Goal: Information Seeking & Learning: Learn about a topic

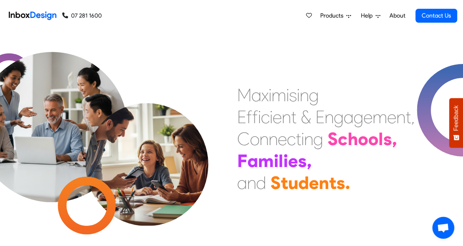
click at [348, 15] on icon at bounding box center [348, 16] width 5 height 3
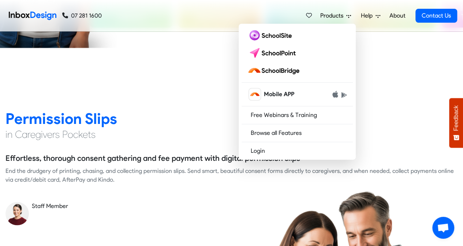
scroll to position [513, 0]
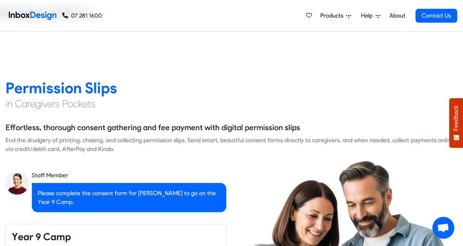
checkbox input "true"
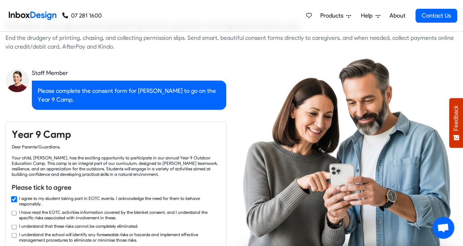
checkbox input "true"
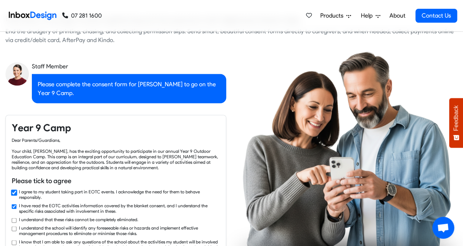
checkbox input "true"
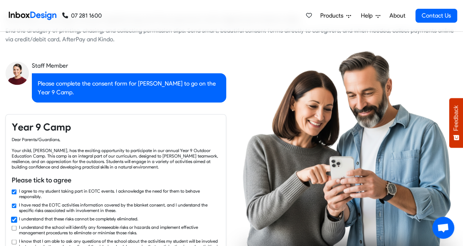
checkbox input "true"
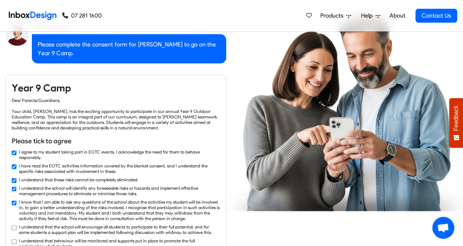
checkbox input "true"
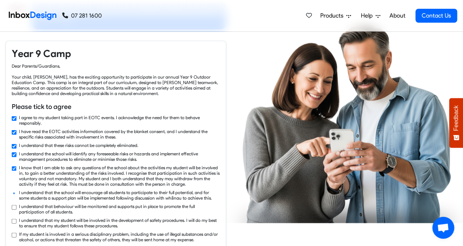
checkbox input "true"
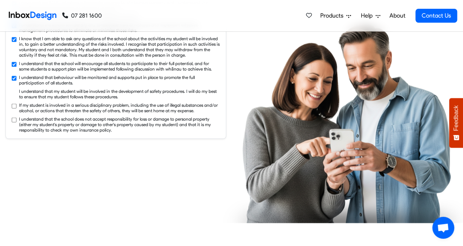
checkbox input "true"
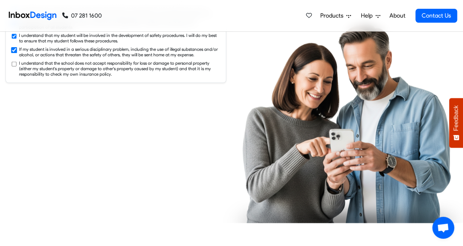
checkbox input "true"
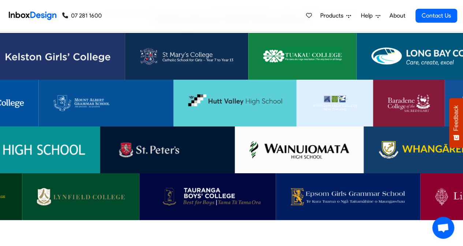
scroll to position [1465, 0]
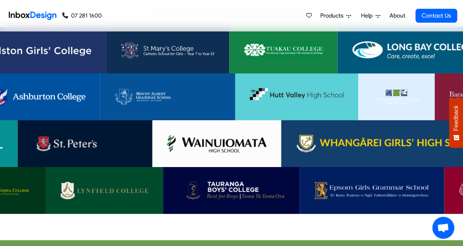
click at [208, 182] on img at bounding box center [231, 191] width 107 height 18
click at [109, 183] on img at bounding box center [104, 191] width 88 height 18
click at [371, 185] on img at bounding box center [371, 191] width 115 height 18
click at [382, 186] on img at bounding box center [371, 191] width 115 height 18
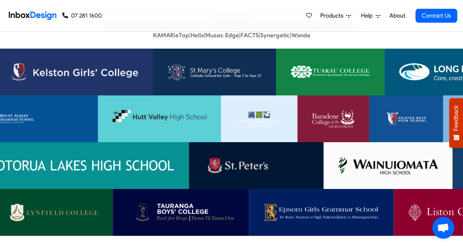
scroll to position [1428, 0]
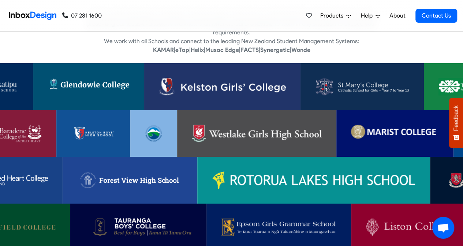
click at [154, 172] on img at bounding box center [129, 181] width 105 height 18
click at [104, 78] on img at bounding box center [89, 87] width 82 height 18
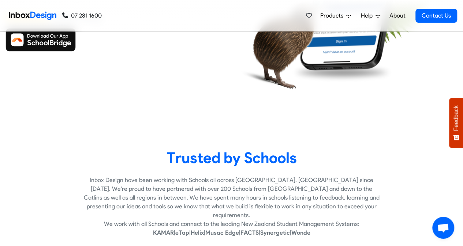
scroll to position [1282, 0]
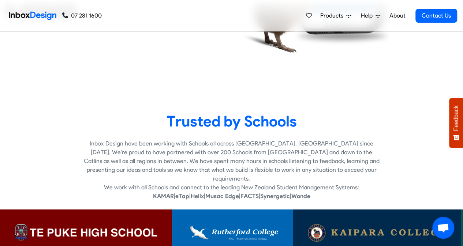
click at [127, 224] on img at bounding box center [86, 233] width 143 height 18
click at [266, 224] on img at bounding box center [232, 233] width 91 height 18
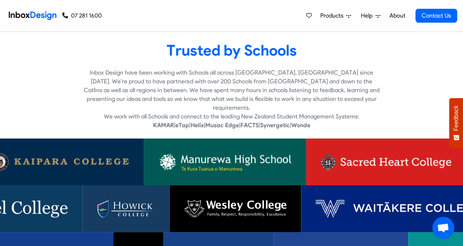
scroll to position [1355, 0]
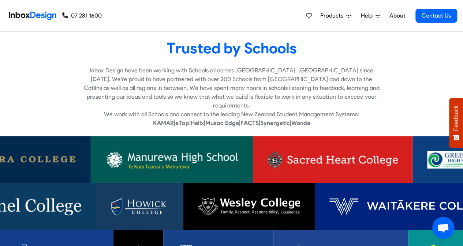
click at [186, 152] on img at bounding box center [171, 160] width 133 height 18
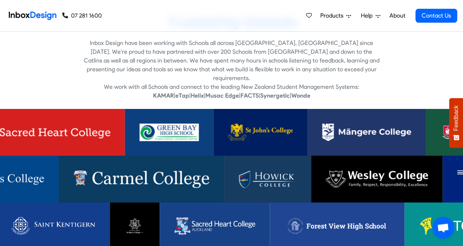
scroll to position [1391, 0]
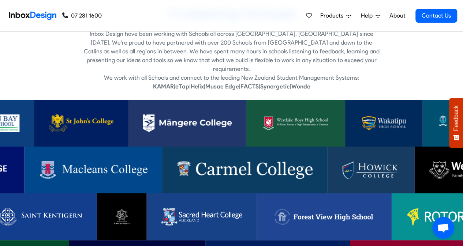
click at [90, 165] on img at bounding box center [93, 170] width 108 height 18
click at [390, 163] on img at bounding box center [371, 170] width 58 height 18
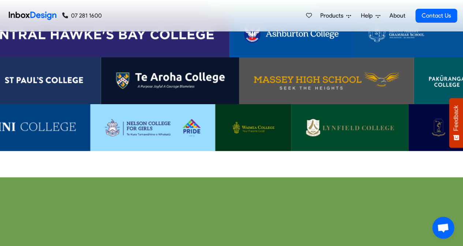
scroll to position [1538, 0]
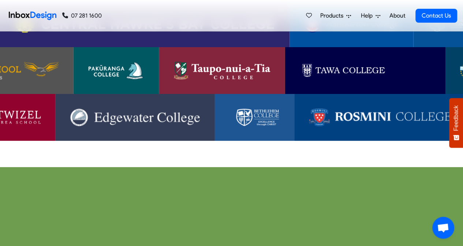
click at [359, 109] on img at bounding box center [380, 118] width 142 height 18
click at [138, 116] on img at bounding box center [135, 118] width 130 height 18
click at [137, 112] on img at bounding box center [135, 118] width 130 height 18
click at [153, 109] on img at bounding box center [135, 118] width 130 height 18
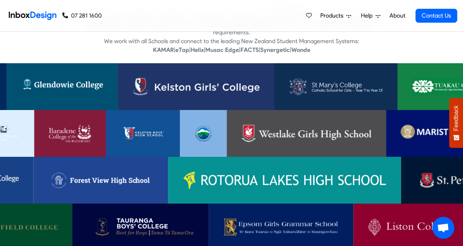
scroll to position [1465, 0]
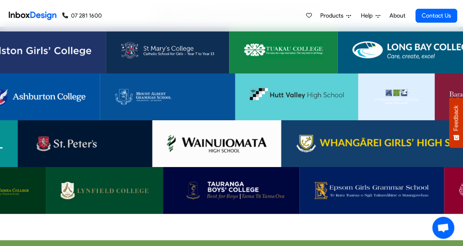
click at [310, 88] on img at bounding box center [297, 97] width 94 height 18
click at [168, 92] on img at bounding box center [168, 97] width 106 height 18
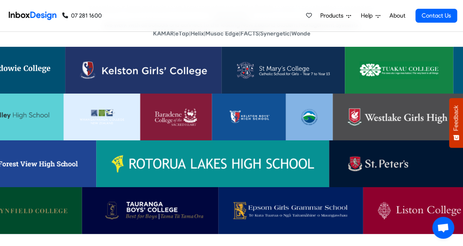
scroll to position [1428, 0]
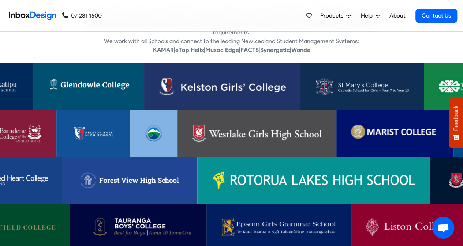
click at [397, 125] on img at bounding box center [395, 134] width 88 height 18
click at [394, 128] on img at bounding box center [395, 134] width 88 height 18
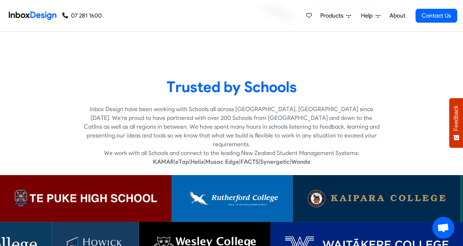
scroll to position [1391, 0]
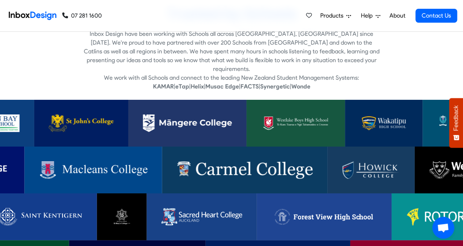
click at [93, 116] on img at bounding box center [81, 124] width 65 height 18
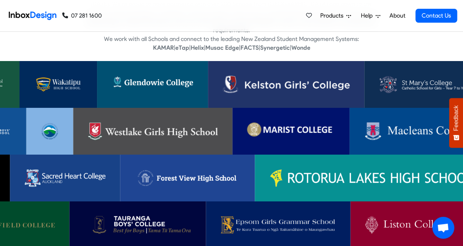
scroll to position [1465, 0]
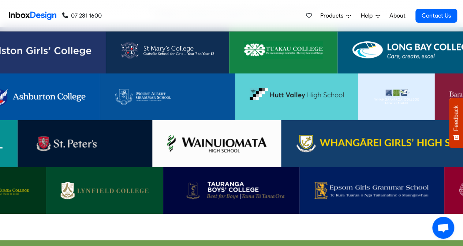
click at [60, 88] on img at bounding box center [38, 97] width 94 height 18
click at [413, 43] on img at bounding box center [412, 50] width 120 height 18
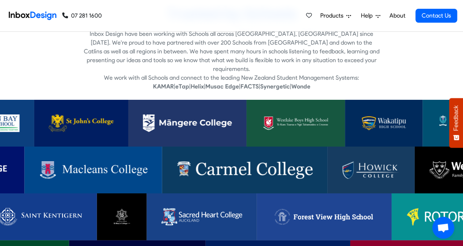
scroll to position [1428, 0]
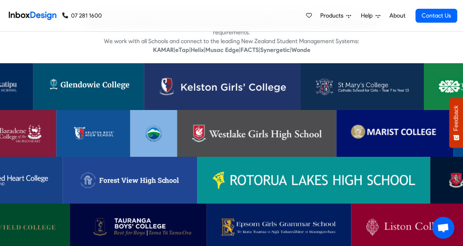
click at [269, 126] on img at bounding box center [256, 134] width 130 height 18
click at [8, 174] on img at bounding box center [7, 181] width 81 height 18
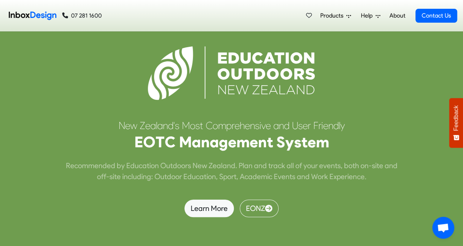
scroll to position [1904, 0]
click at [209, 208] on link "Learn More" at bounding box center [209, 209] width 49 height 18
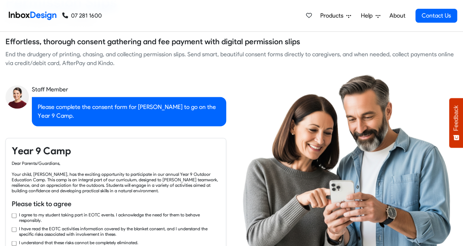
checkbox input "true"
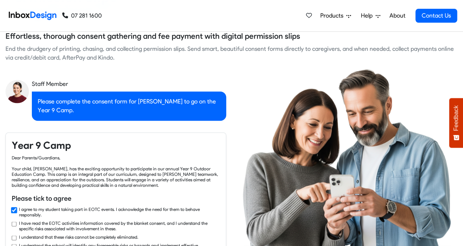
checkbox input "true"
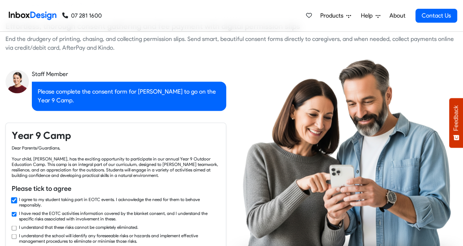
checkbox input "true"
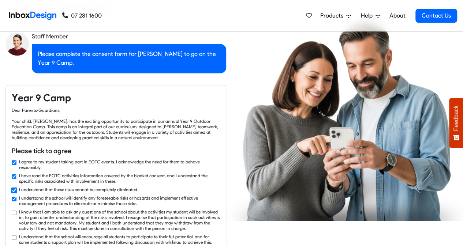
checkbox input "true"
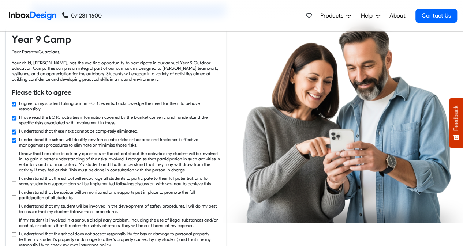
checkbox input "true"
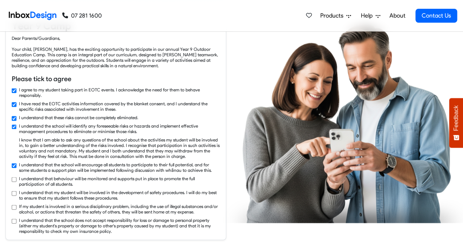
checkbox input "true"
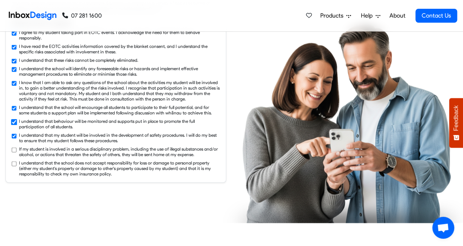
checkbox input "true"
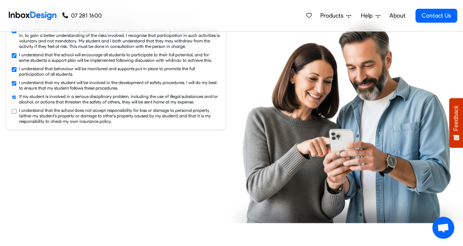
checkbox input "true"
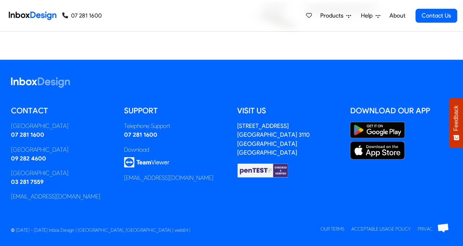
scroll to position [3340, 0]
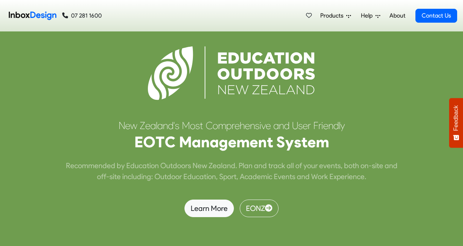
scroll to position [1905, 0]
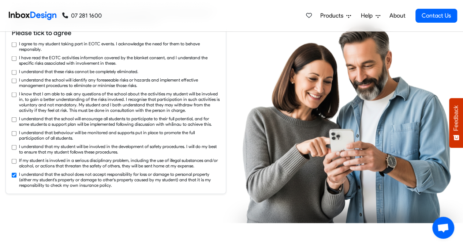
checkbox input "false"
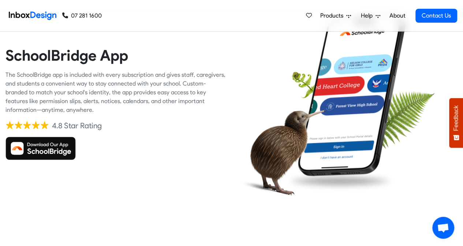
scroll to position [1136, 0]
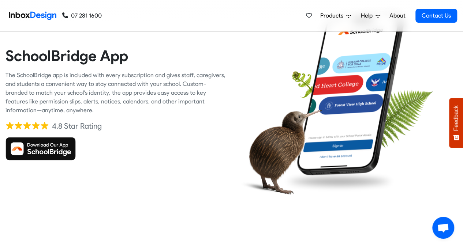
click at [54, 153] on img at bounding box center [40, 148] width 70 height 23
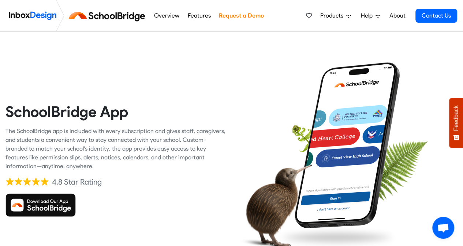
click at [350, 15] on icon at bounding box center [348, 16] width 5 height 5
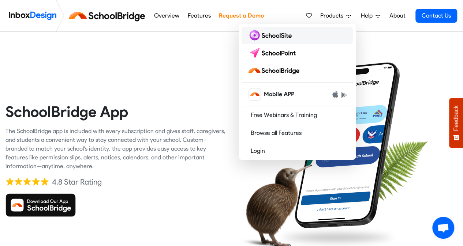
click at [291, 36] on img at bounding box center [271, 36] width 47 height 12
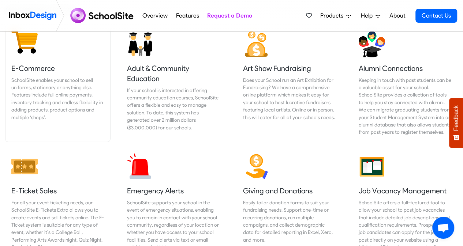
scroll to position [915, 0]
